Goal: Transaction & Acquisition: Book appointment/travel/reservation

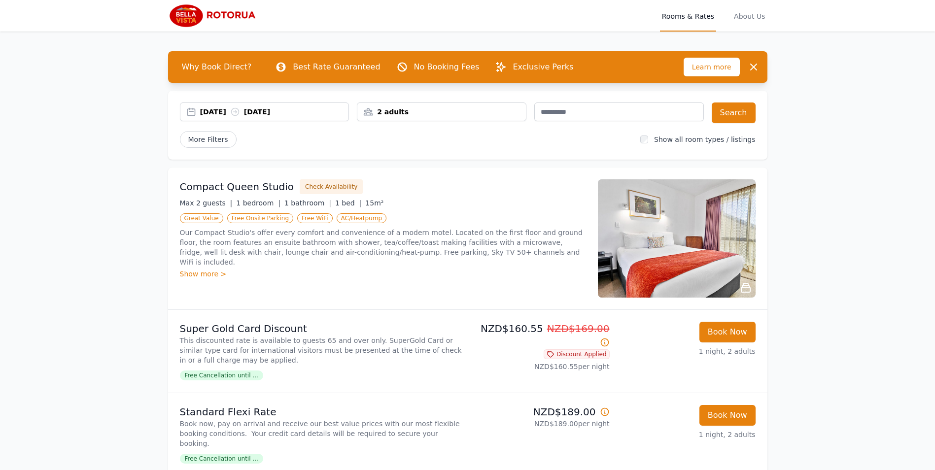
click at [204, 110] on div "[DATE] [DATE]" at bounding box center [274, 112] width 149 height 10
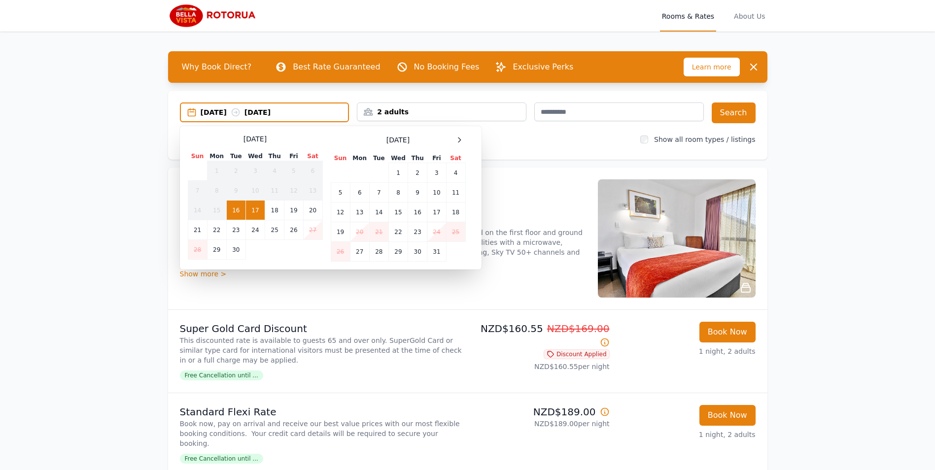
click at [256, 210] on td "17" at bounding box center [254, 211] width 19 height 20
click at [272, 213] on td "18" at bounding box center [274, 211] width 19 height 20
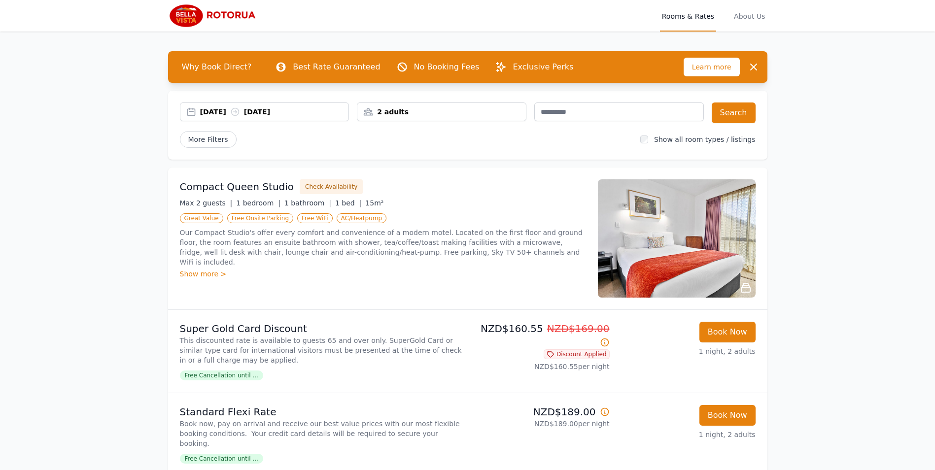
click at [418, 114] on div "2 adults" at bounding box center [441, 112] width 168 height 10
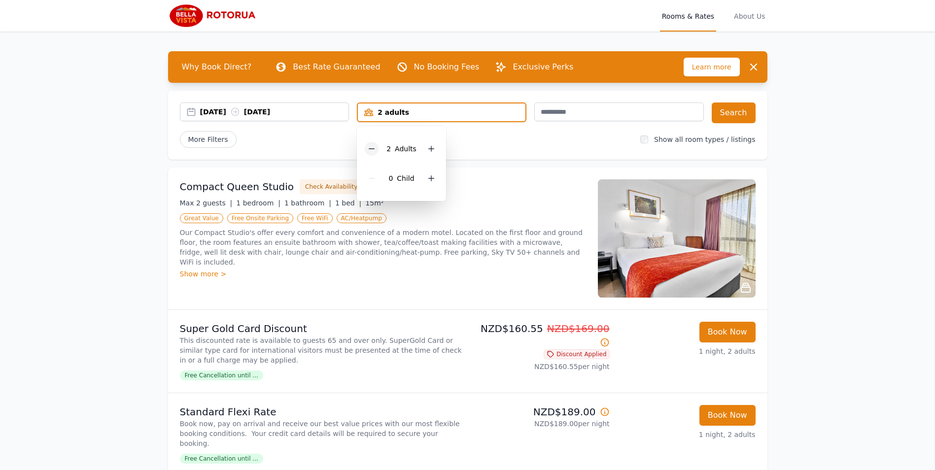
click at [372, 148] on icon at bounding box center [372, 149] width 8 height 8
click at [731, 112] on button "Search" at bounding box center [733, 112] width 44 height 21
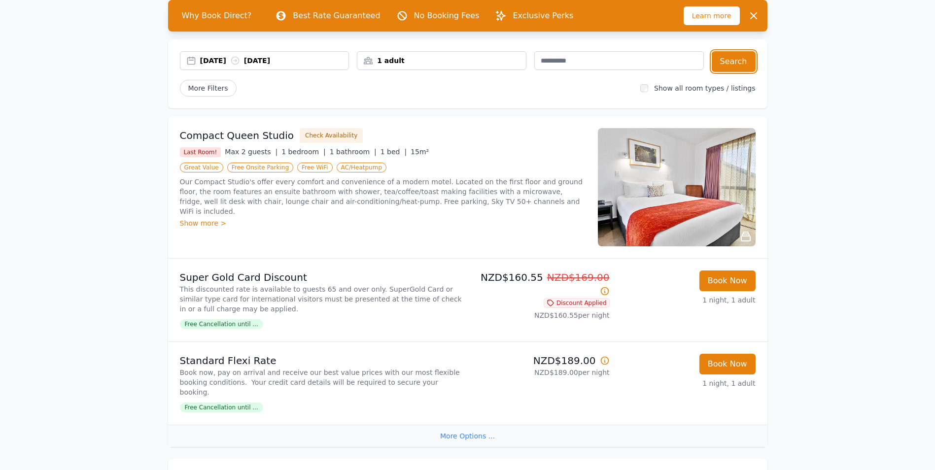
scroll to position [49, 0]
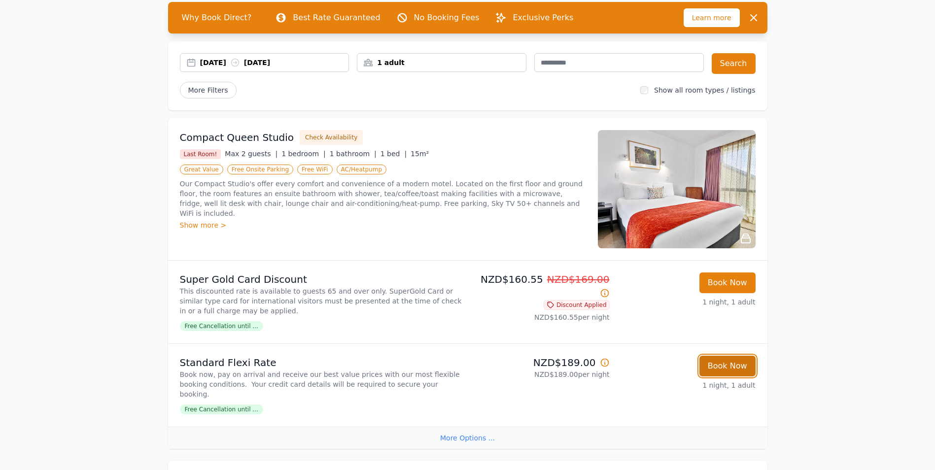
click at [718, 364] on button "Book Now" at bounding box center [727, 366] width 56 height 21
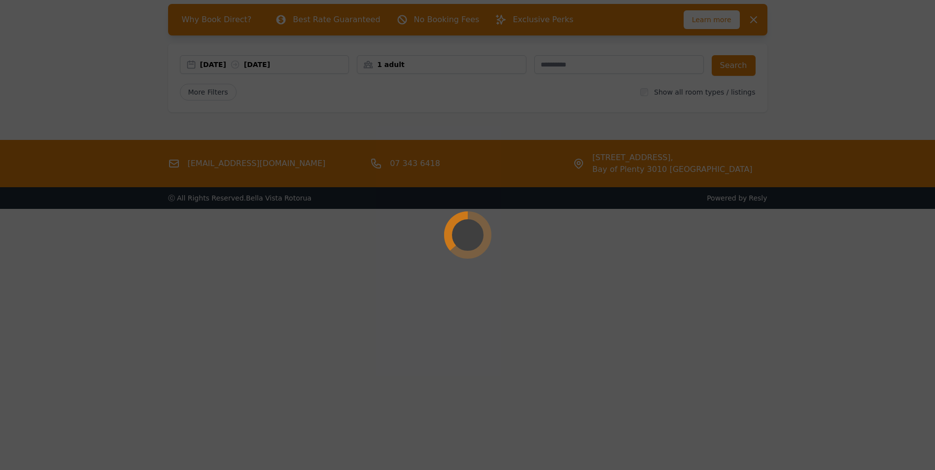
scroll to position [47, 0]
select select "**"
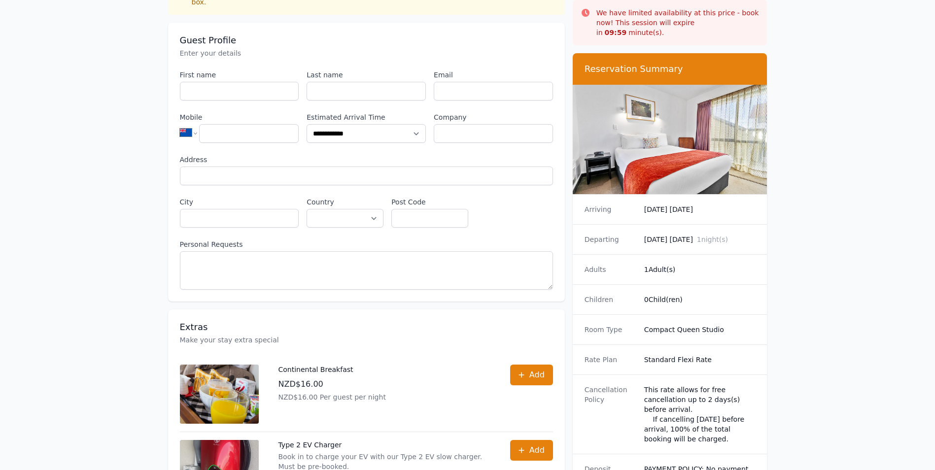
scroll to position [148, 0]
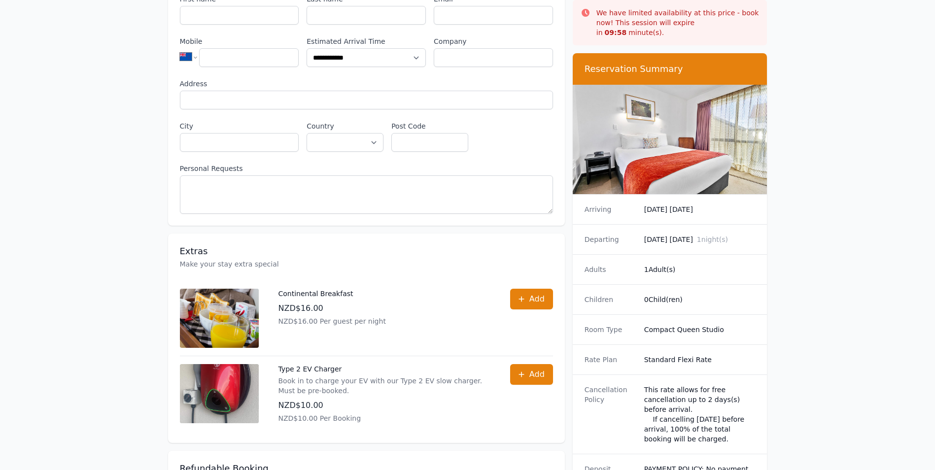
click at [673, 155] on img at bounding box center [669, 139] width 195 height 109
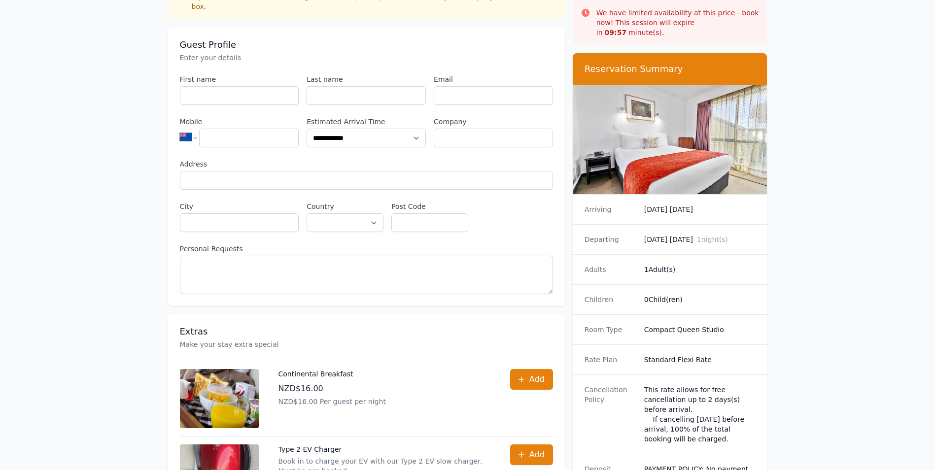
scroll to position [0, 0]
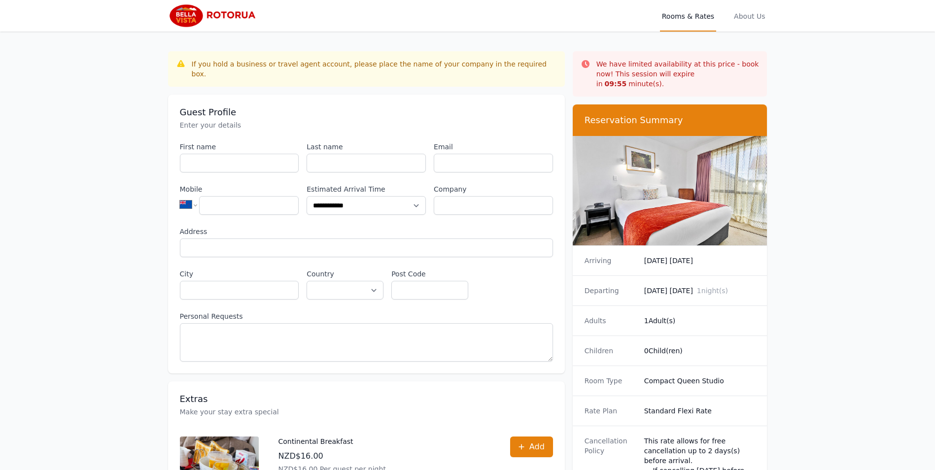
scroll to position [47, 0]
